Goal: Task Accomplishment & Management: Manage account settings

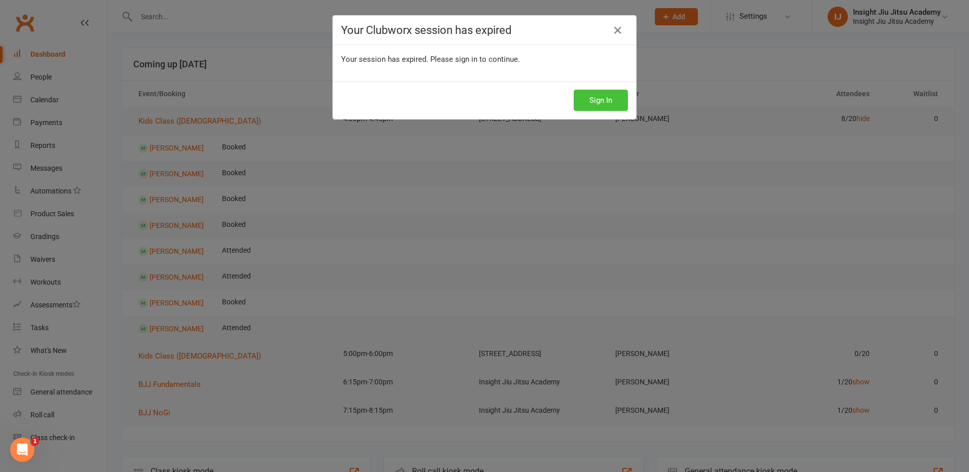
click at [580, 103] on button "Sign In" at bounding box center [601, 100] width 54 height 21
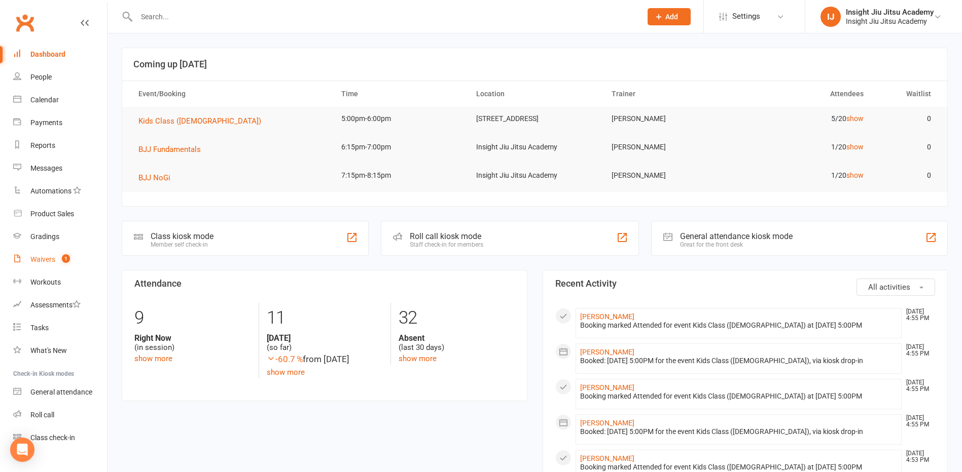
click at [35, 256] on div "Waivers" at bounding box center [42, 259] width 25 height 8
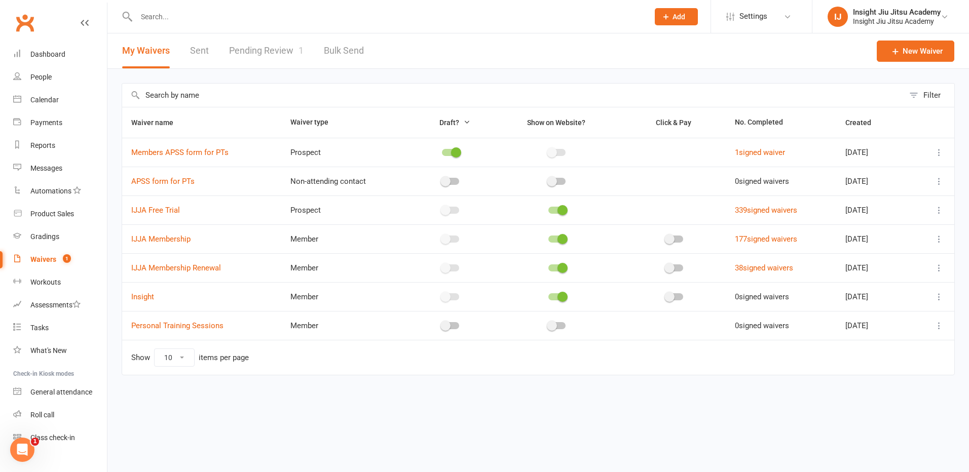
click at [265, 52] on link "Pending Review 1" at bounding box center [266, 50] width 75 height 35
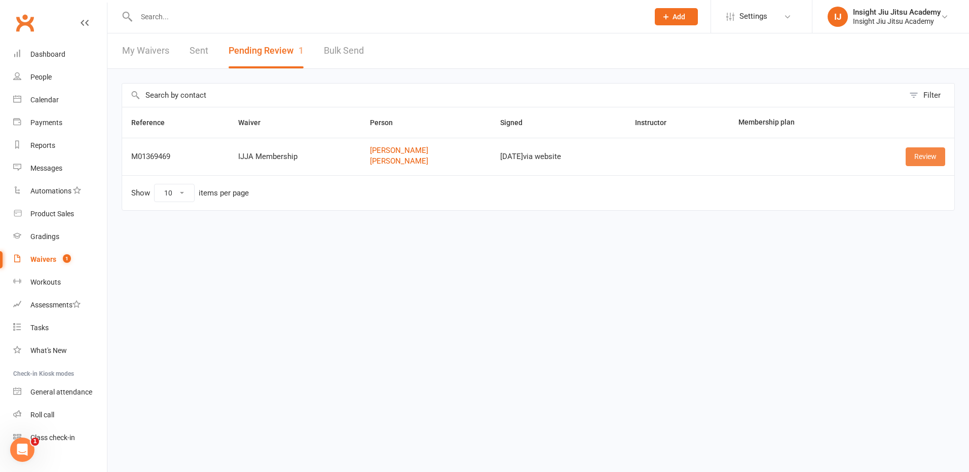
click at [931, 156] on link "Review" at bounding box center [926, 157] width 40 height 18
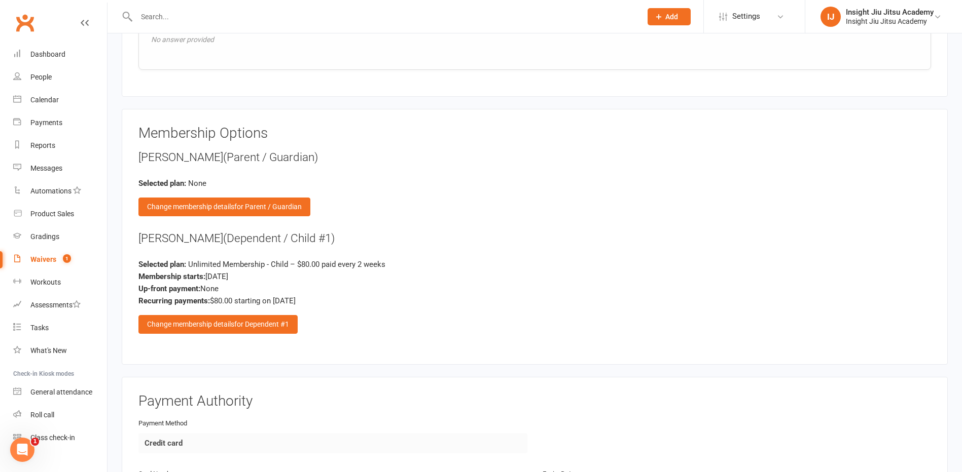
scroll to position [1166, 0]
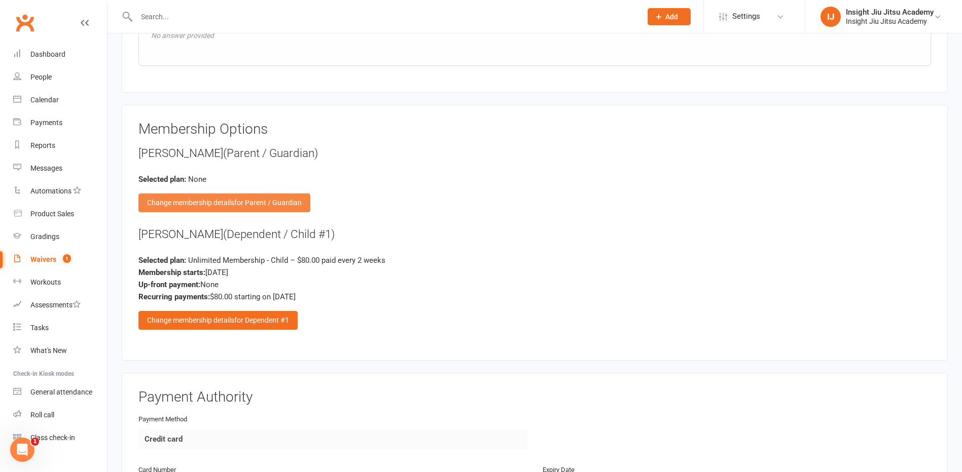
click at [253, 203] on span "for Parent / Guardian" at bounding box center [267, 203] width 67 height 8
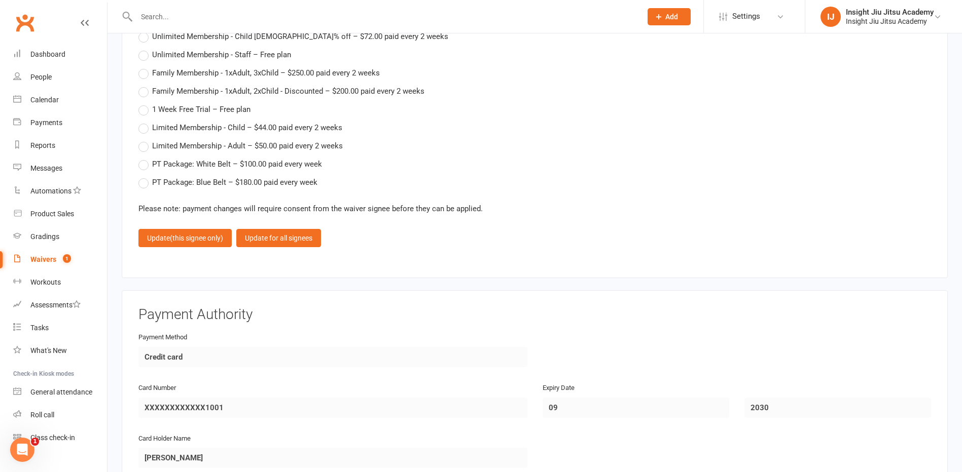
scroll to position [1648, 0]
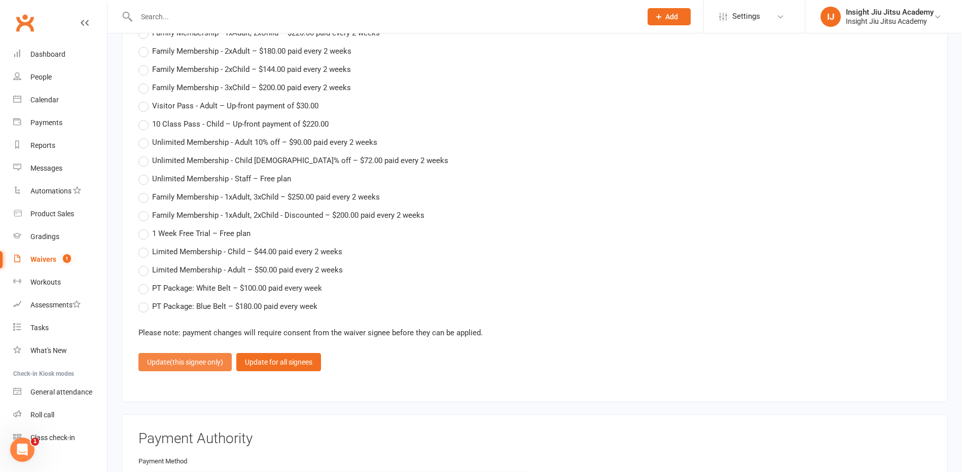
click at [184, 364] on span "(this signee only)" at bounding box center [196, 362] width 53 height 8
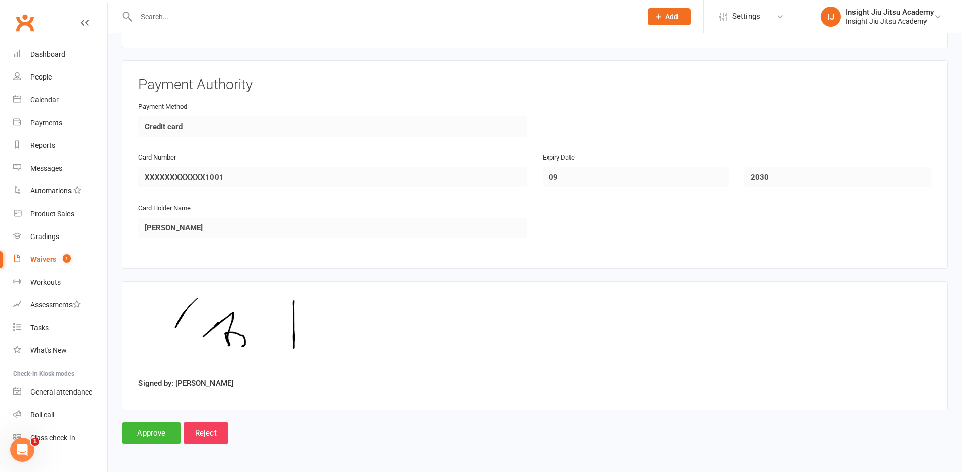
scroll to position [1479, 0]
click at [143, 436] on input "Approve" at bounding box center [151, 432] width 59 height 21
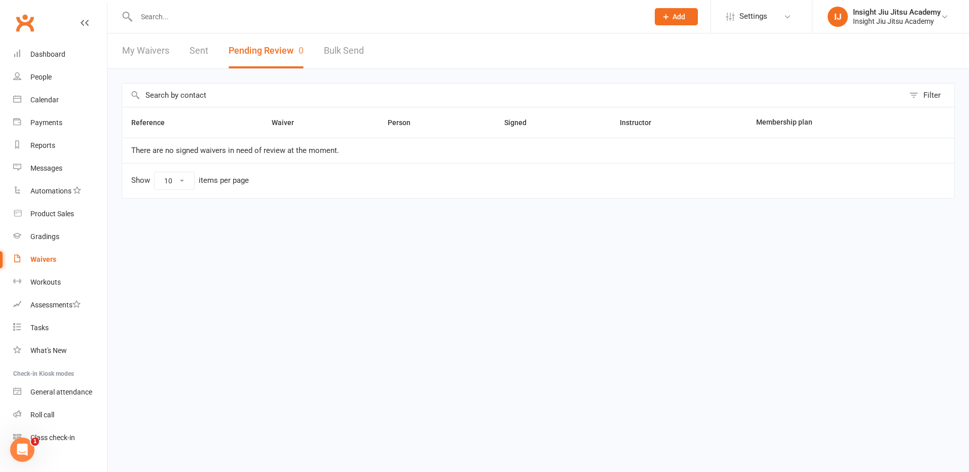
click at [160, 22] on input "text" at bounding box center [387, 17] width 508 height 14
type input "z"
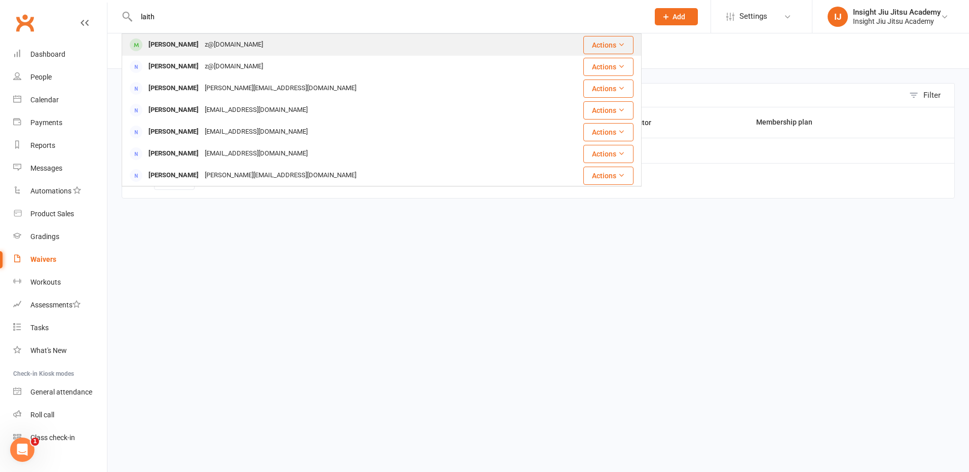
type input "laith"
click at [180, 45] on div "Laith Zhouand" at bounding box center [173, 45] width 56 height 15
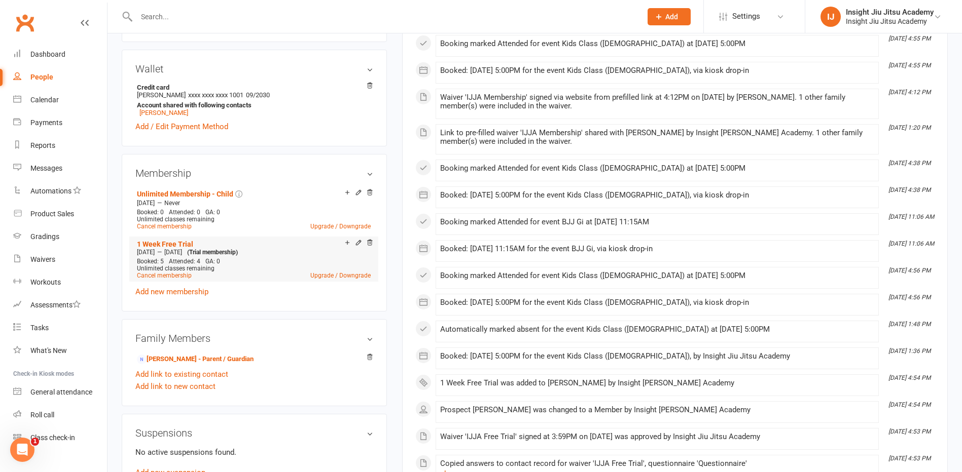
scroll to position [304, 0]
click at [200, 357] on link "Zmarak Zhouand - Parent / Guardian" at bounding box center [195, 359] width 117 height 11
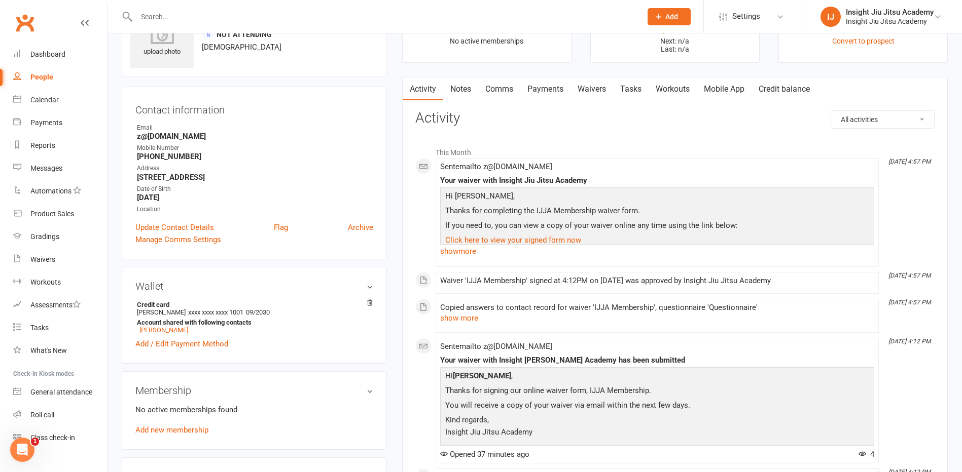
scroll to position [51, 0]
click at [588, 87] on link "Waivers" at bounding box center [591, 90] width 43 height 23
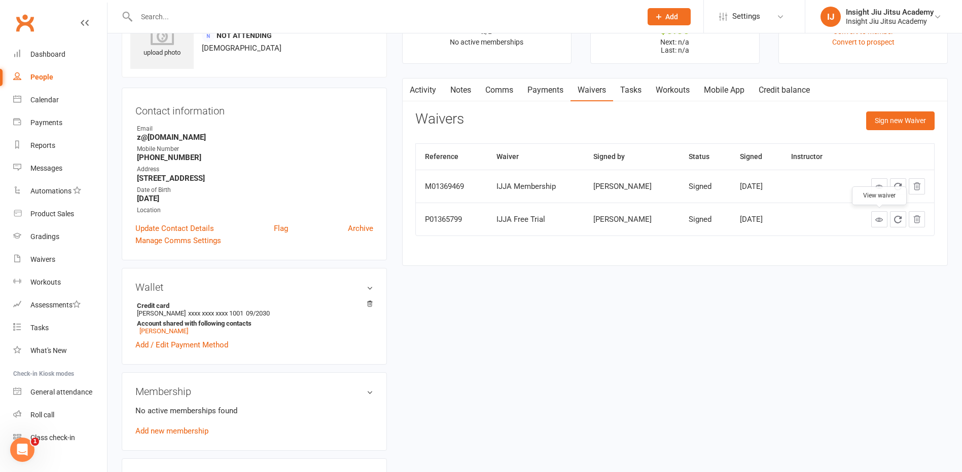
click at [879, 223] on icon at bounding box center [879, 220] width 8 height 8
click at [536, 113] on div "Waivers Sign new Waiver" at bounding box center [674, 124] width 519 height 24
click at [43, 56] on div "Dashboard" at bounding box center [47, 54] width 35 height 8
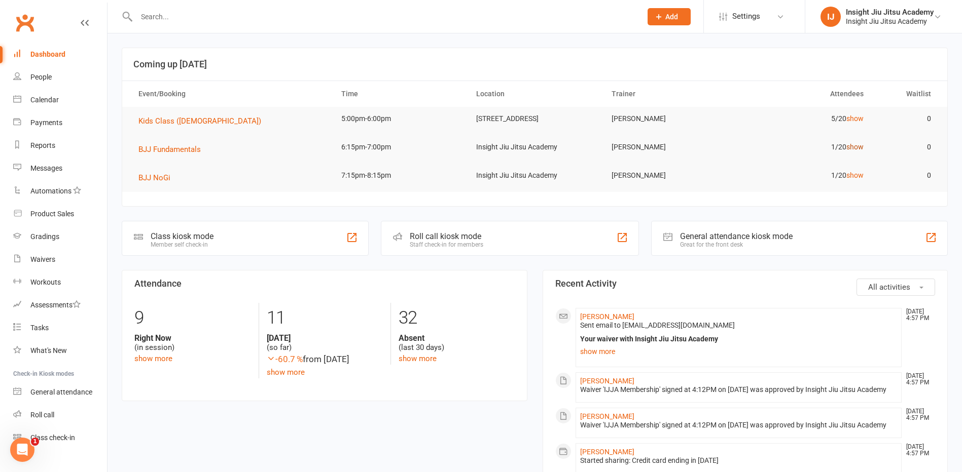
click at [854, 151] on link "show" at bounding box center [854, 147] width 17 height 8
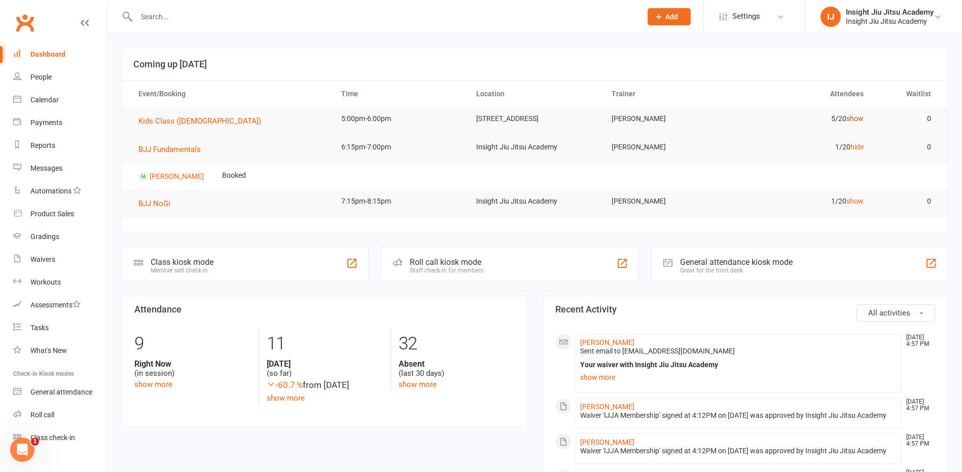
click at [850, 115] on link "show" at bounding box center [854, 119] width 17 height 8
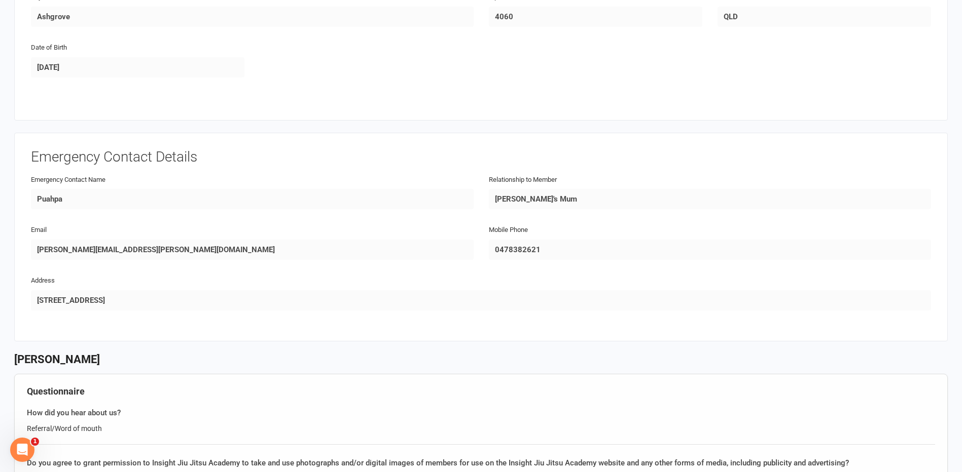
scroll to position [558, 0]
